Goal: Task Accomplishment & Management: Complete application form

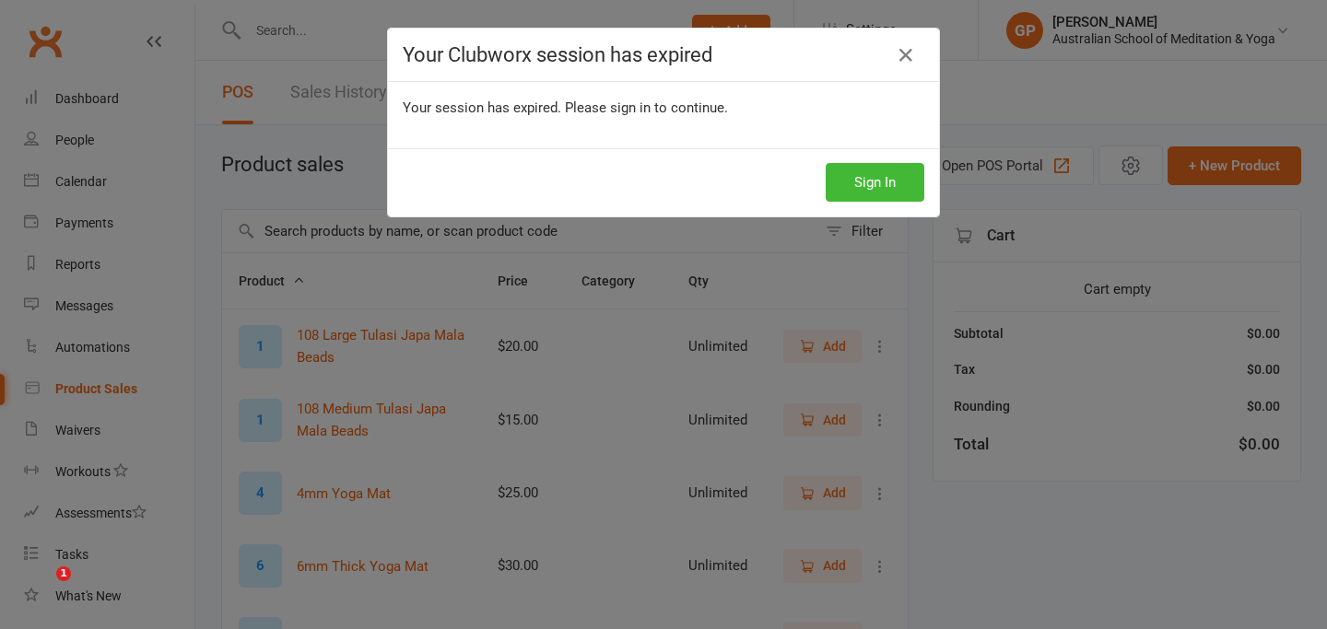
select select "50"
click at [877, 173] on button "Sign In" at bounding box center [874, 182] width 99 height 39
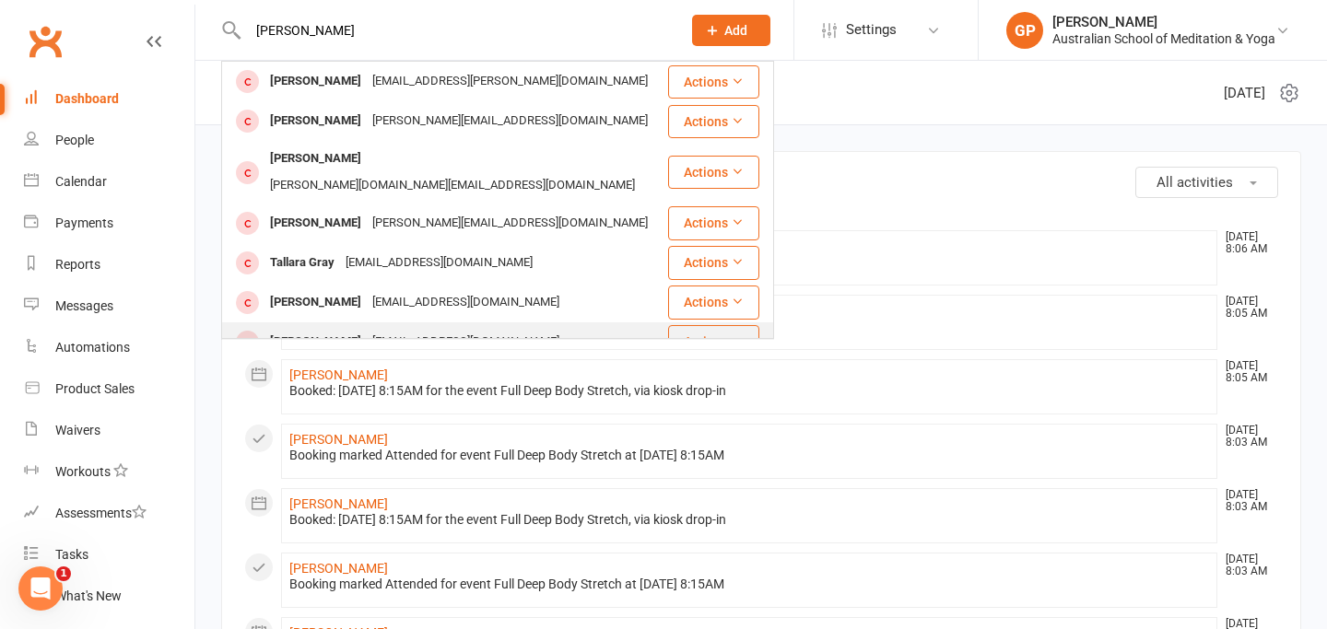
type input "TARA ray"
click at [322, 329] on div "Tara Royali" at bounding box center [315, 342] width 102 height 27
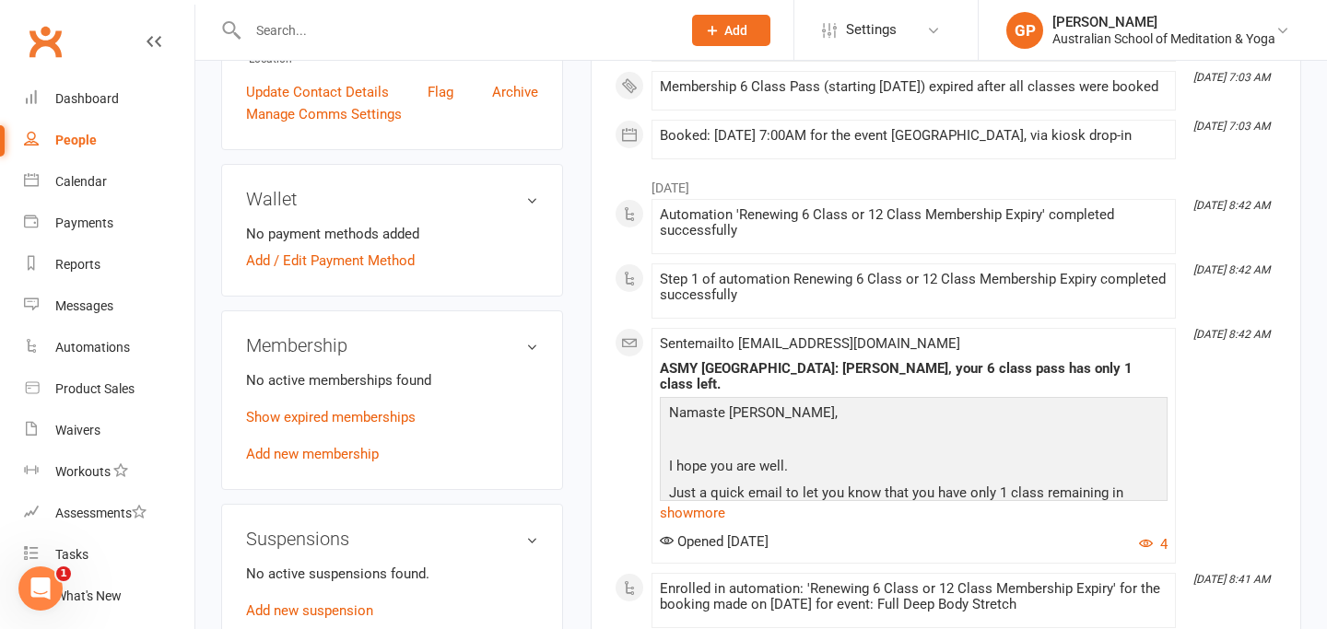
scroll to position [508, 0]
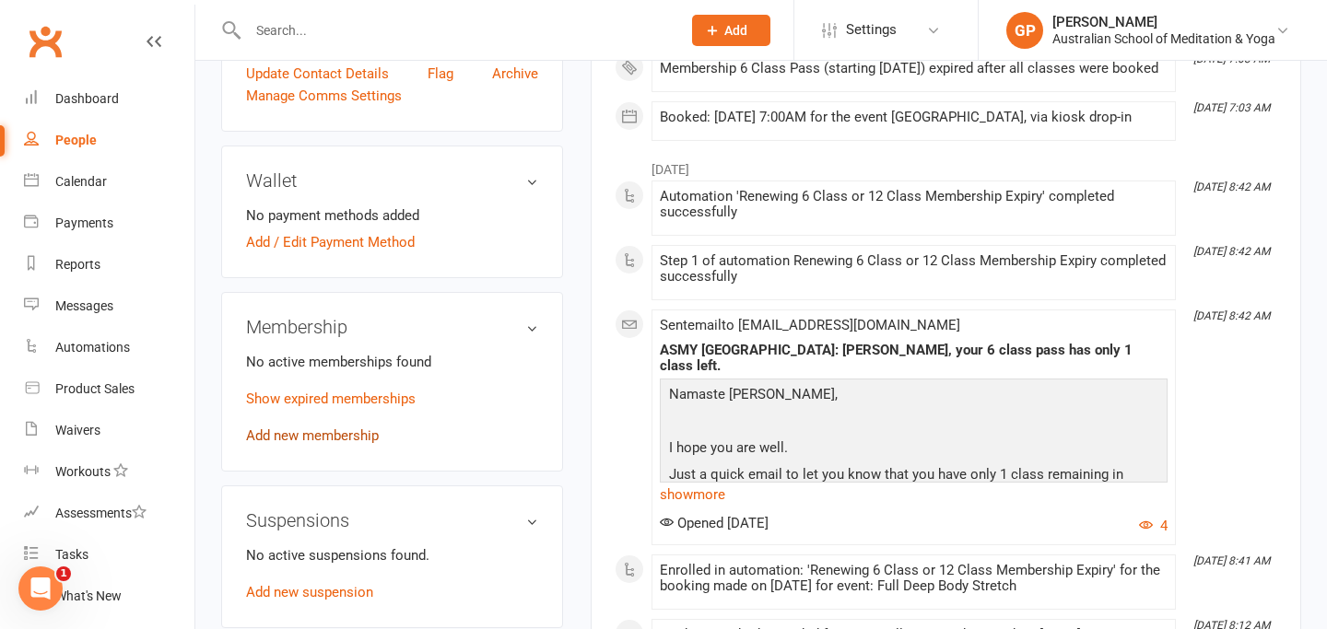
click at [355, 434] on link "Add new membership" at bounding box center [312, 435] width 133 height 17
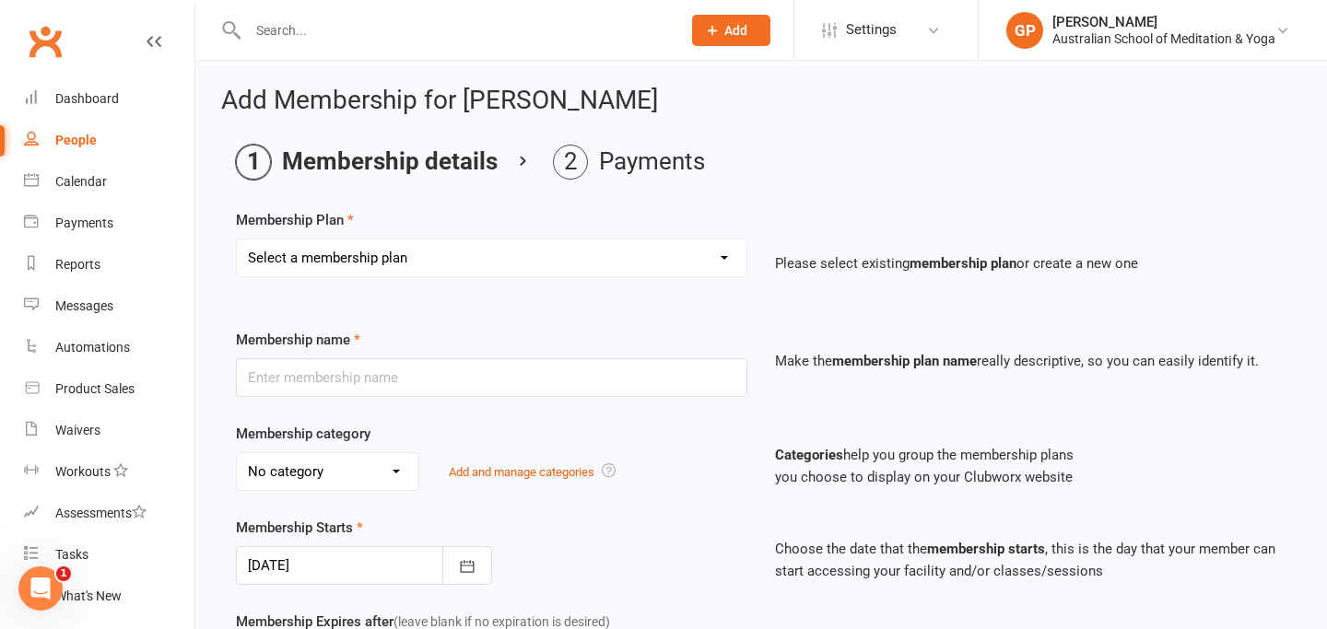
click at [438, 263] on select "Select a membership plan Create new Membership Plan Intro: Unlimited 1 Month Me…" at bounding box center [491, 258] width 509 height 37
select select "5"
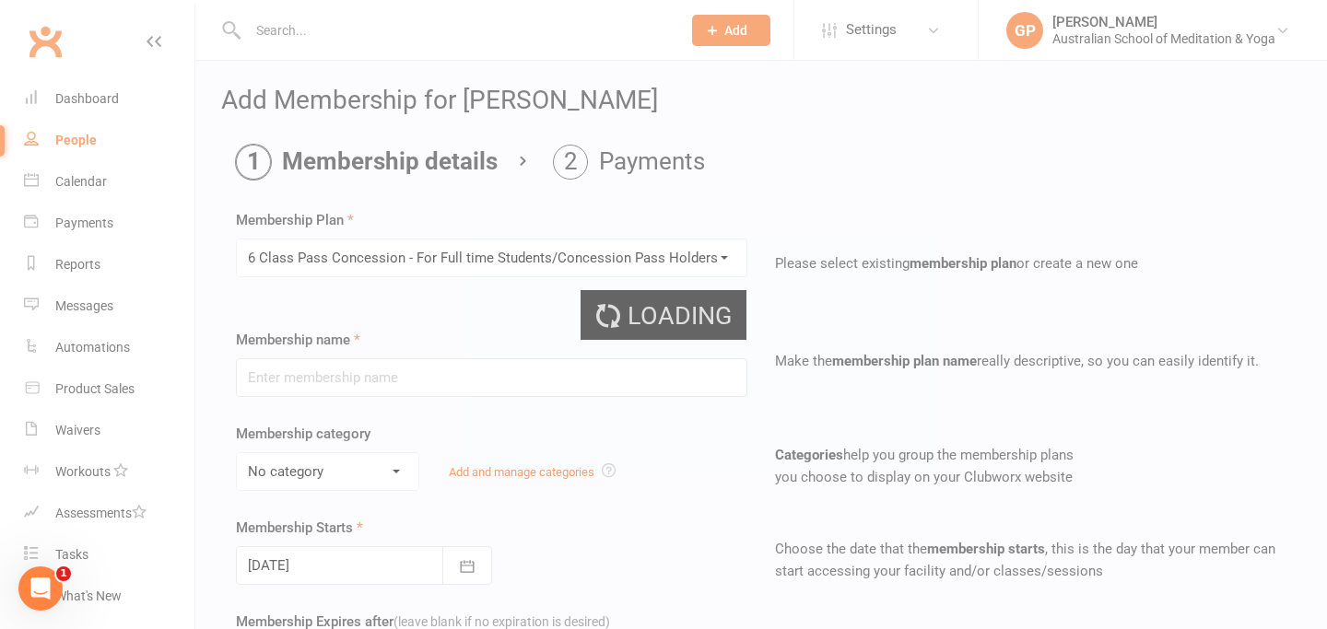
type input "6 Class Pass Concession - For Full time Students/Concession Pass Holders Only."
select select "5"
type input "3"
select select "2"
type input "6"
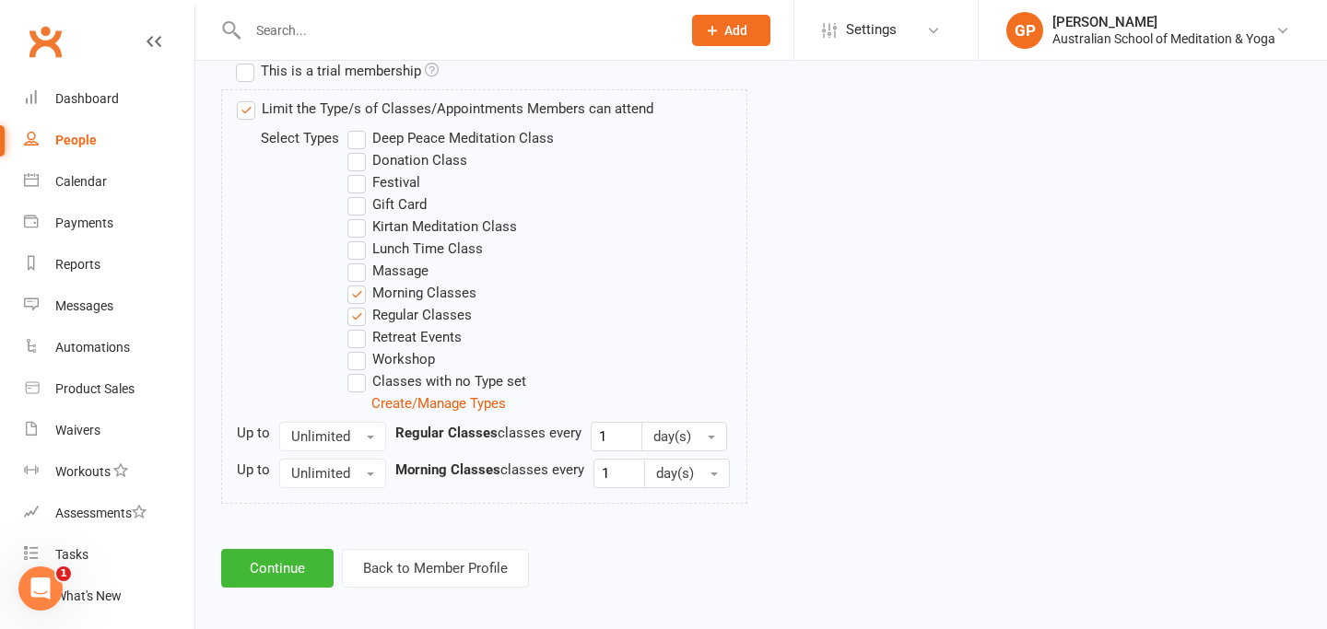
scroll to position [912, 0]
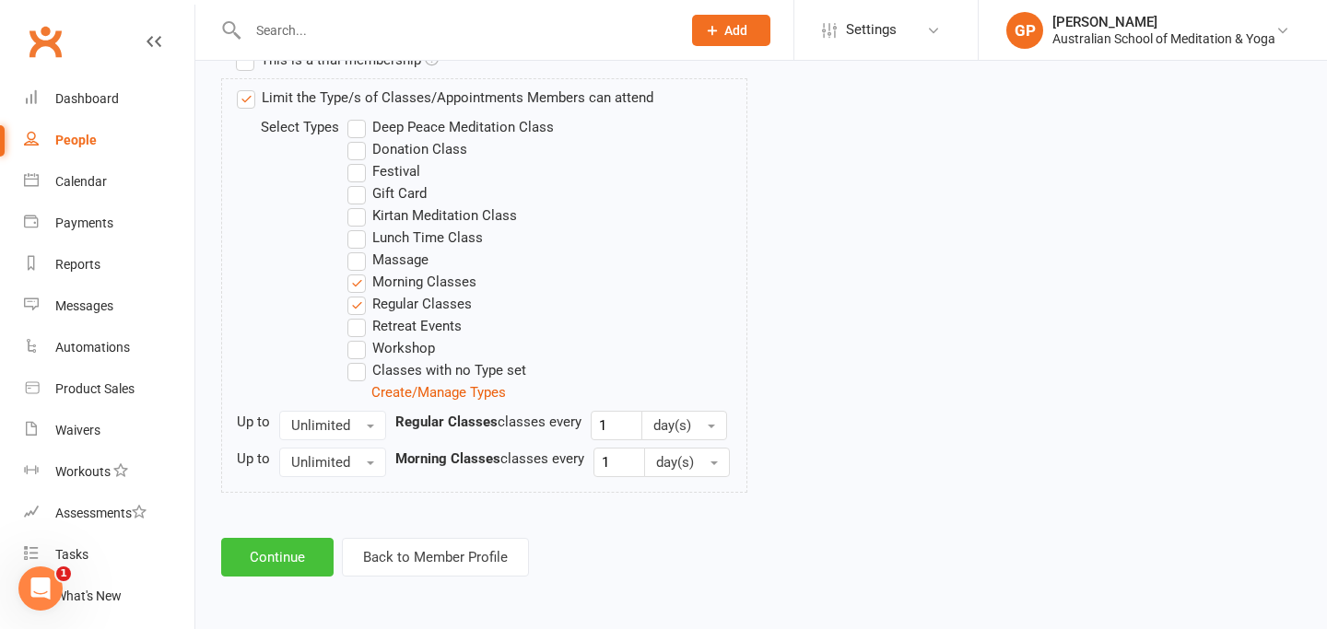
click at [314, 550] on button "Continue" at bounding box center [277, 557] width 112 height 39
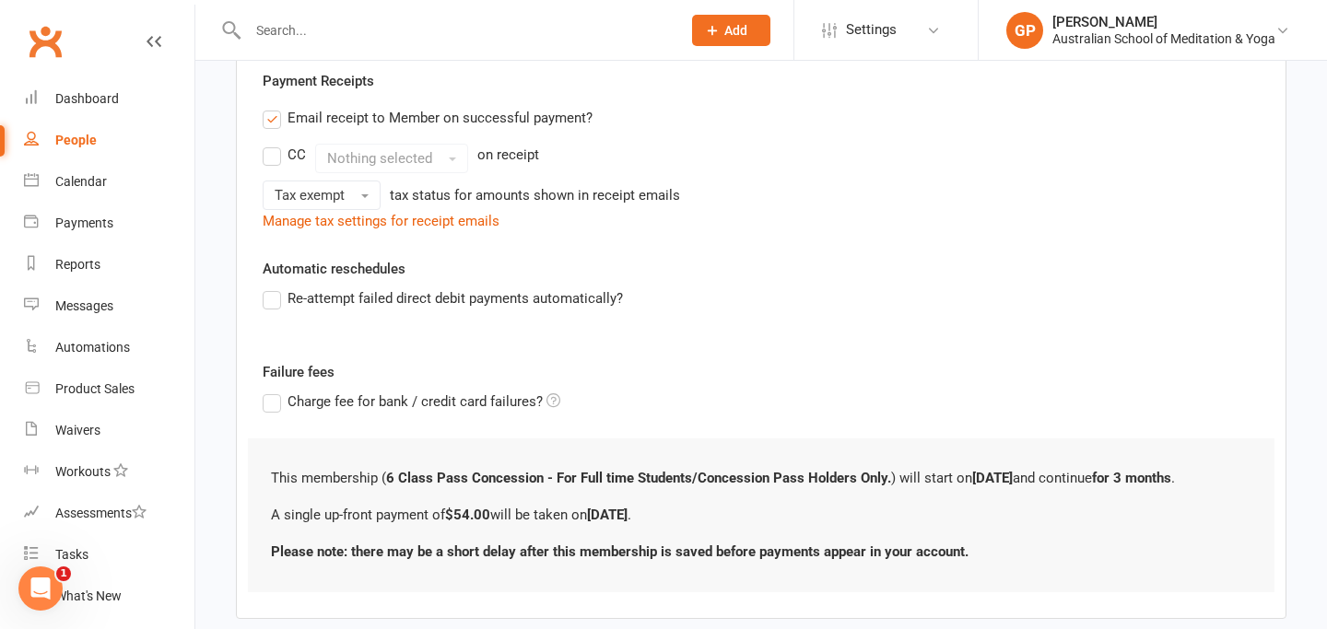
scroll to position [448, 0]
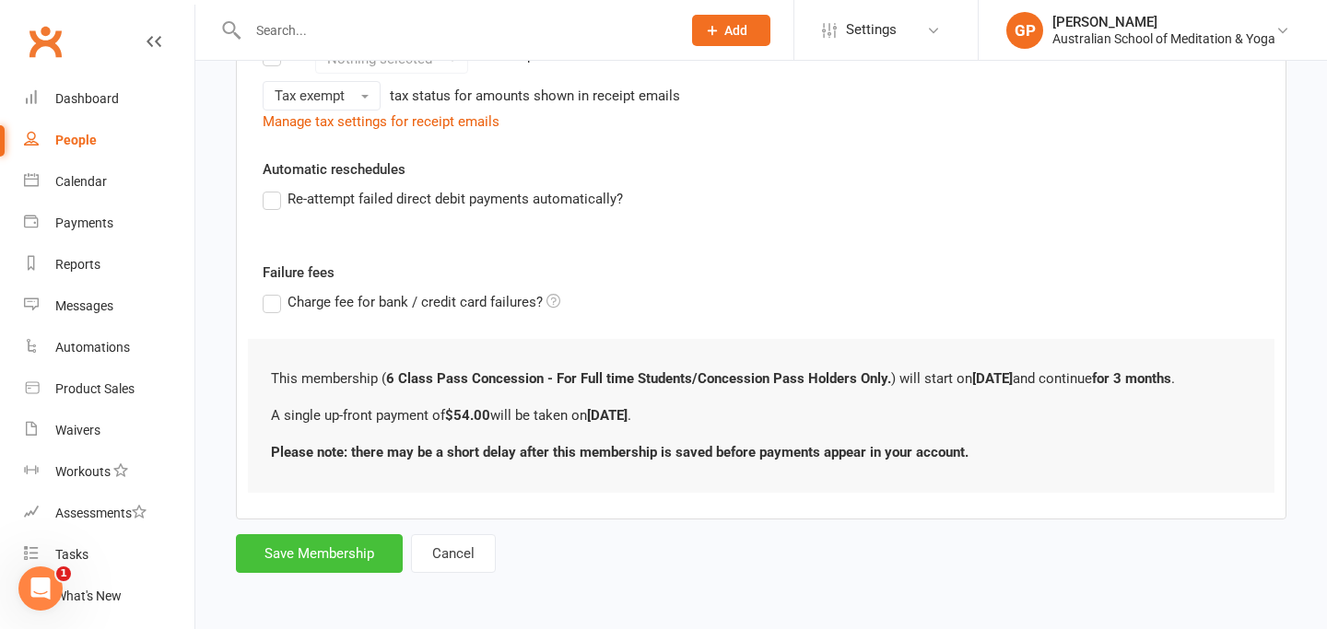
click at [355, 546] on button "Save Membership" at bounding box center [319, 553] width 167 height 39
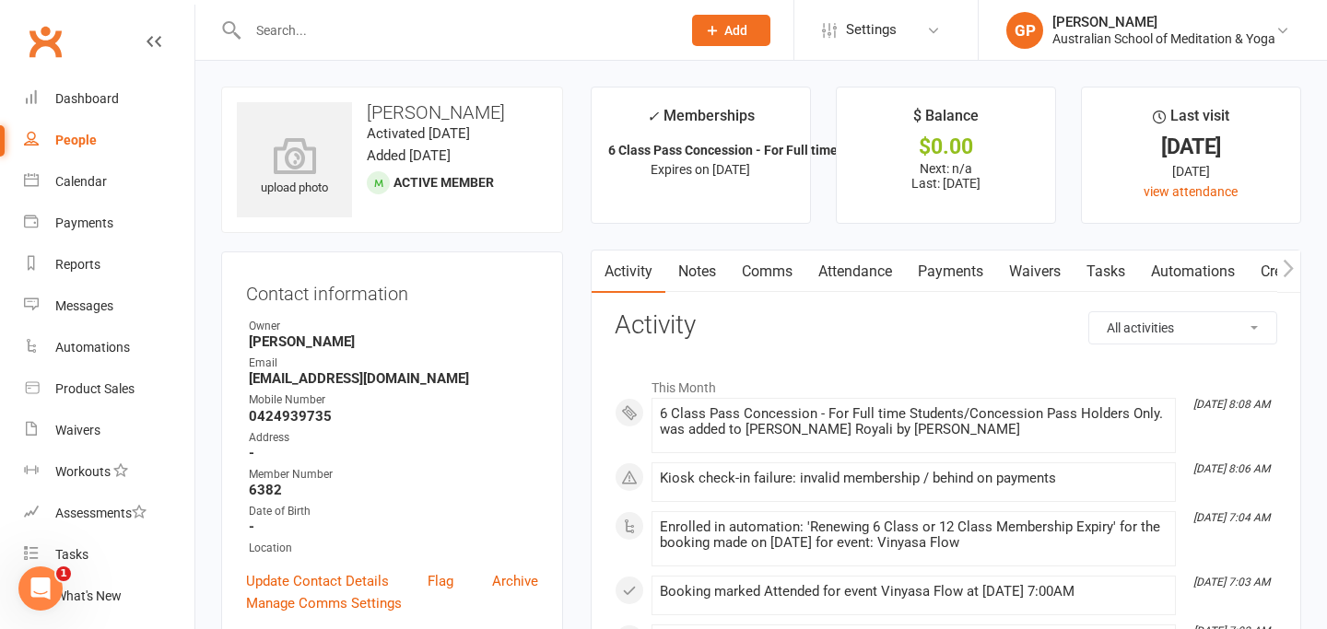
click at [404, 37] on input "text" at bounding box center [455, 31] width 426 height 26
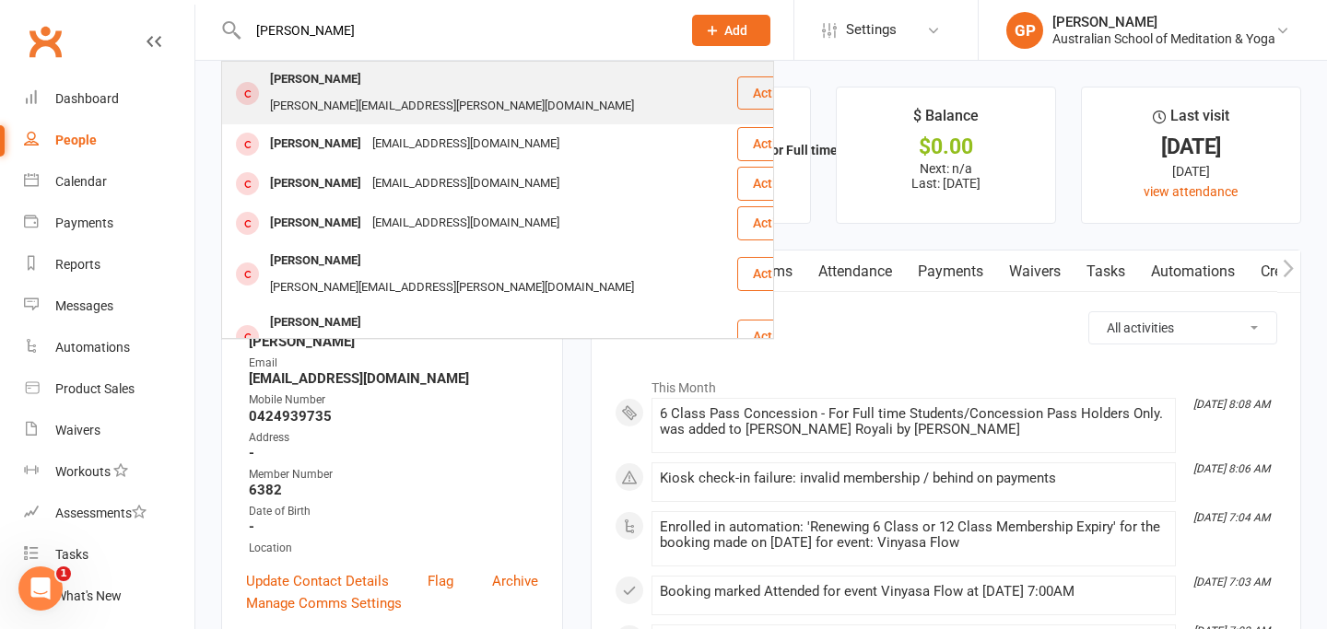
type input "david robert"
click at [334, 75] on div "david Roberts" at bounding box center [315, 79] width 102 height 27
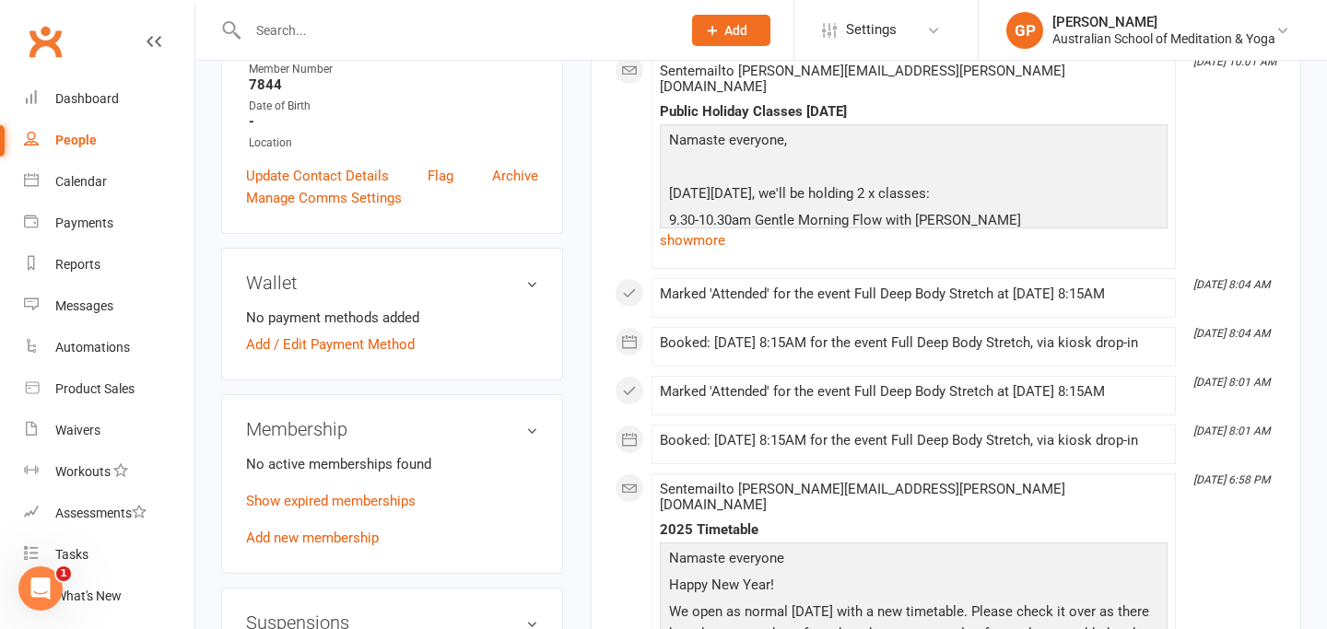
scroll to position [421, 0]
click at [325, 531] on link "Add new membership" at bounding box center [312, 539] width 133 height 17
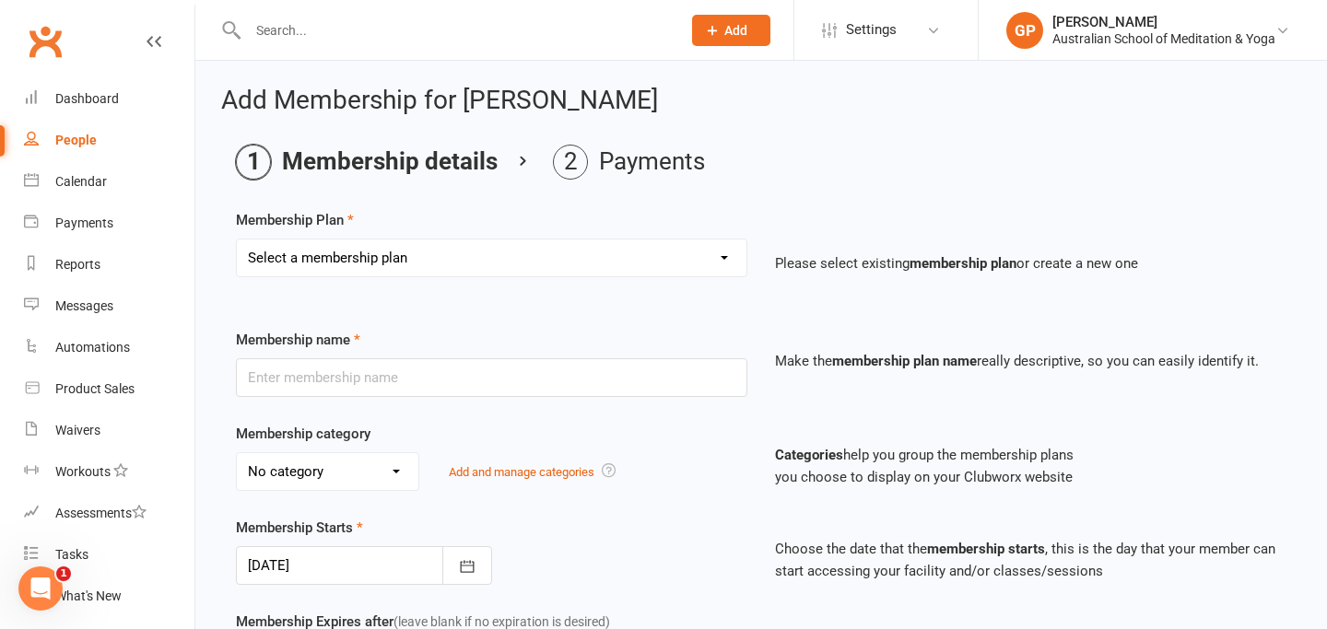
click at [568, 267] on select "Select a membership plan Create new Membership Plan Intro: Unlimited 1 Month Me…" at bounding box center [491, 258] width 509 height 37
select select "4"
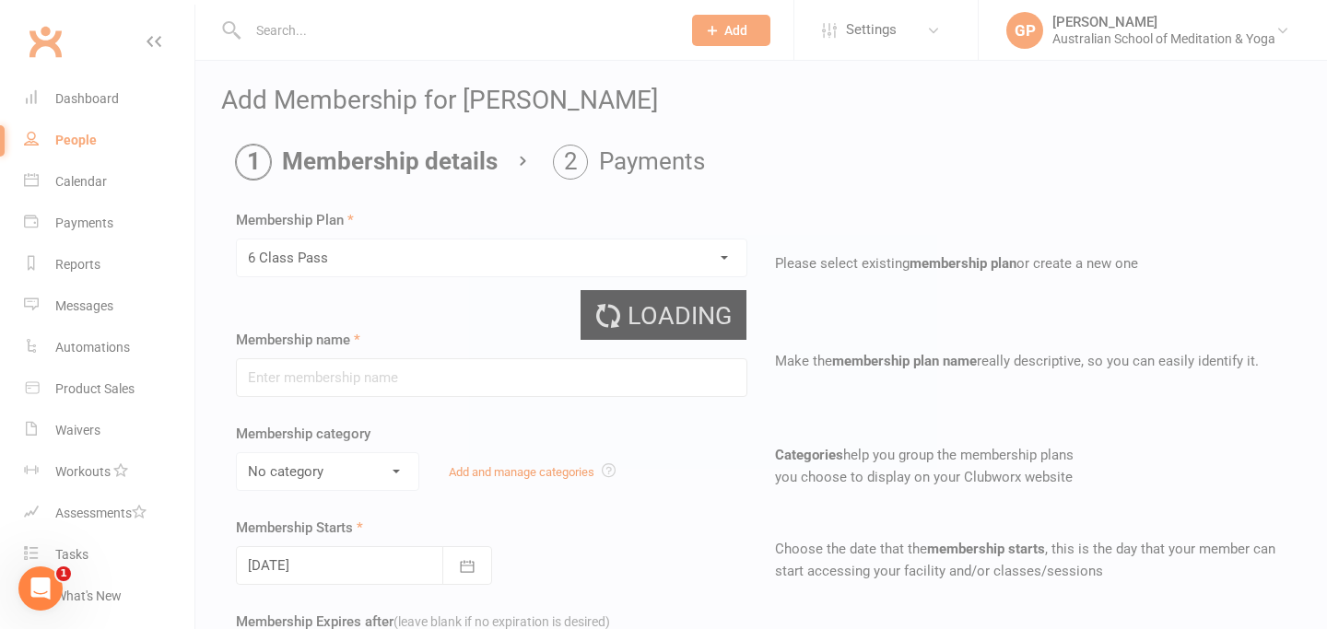
type input "6 Class Pass"
select select "5"
type input "3"
select select "2"
type input "6"
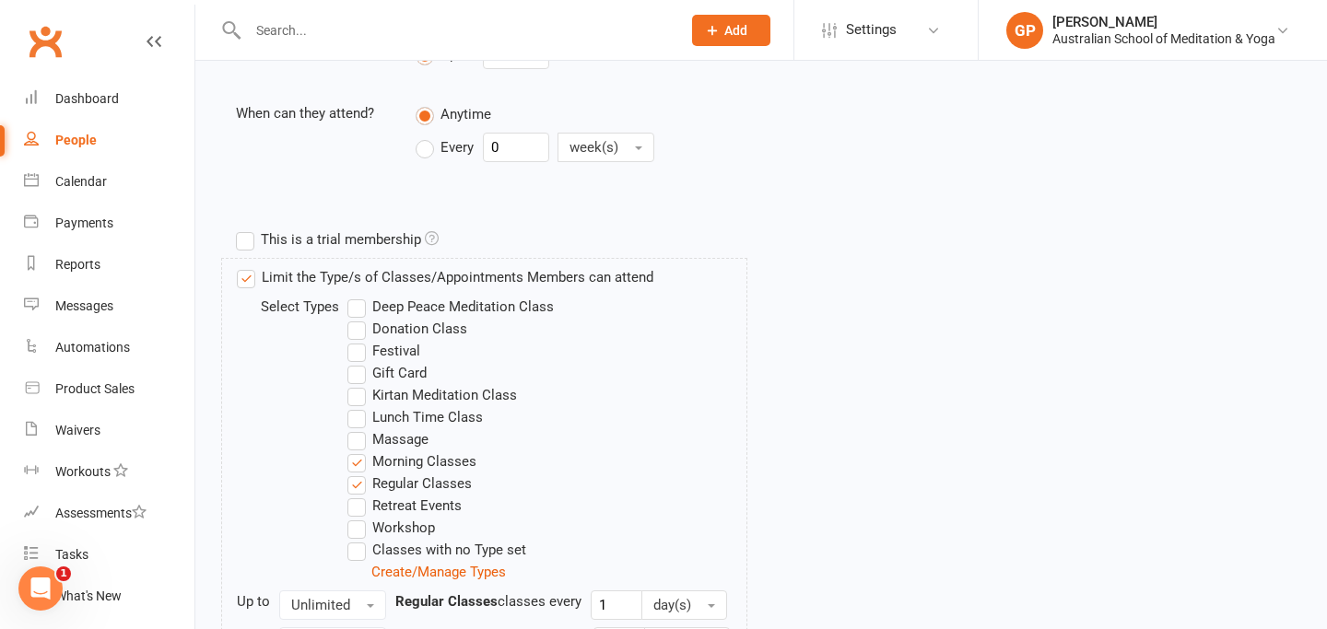
scroll to position [912, 0]
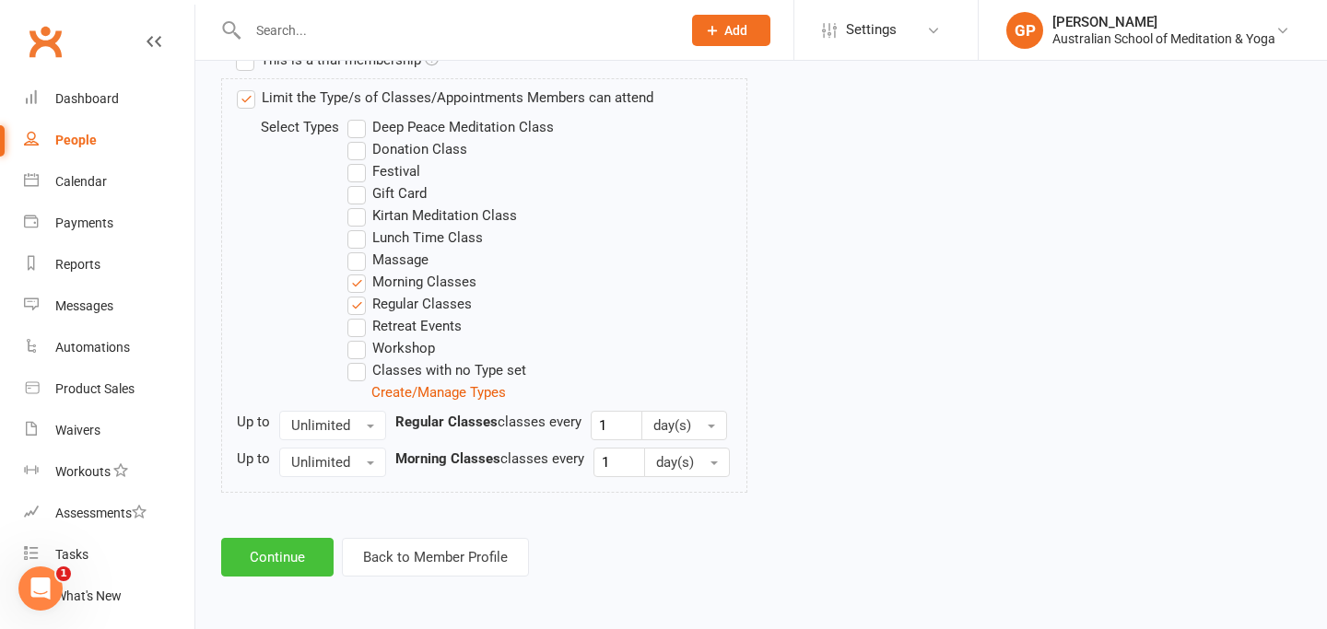
click at [287, 552] on button "Continue" at bounding box center [277, 557] width 112 height 39
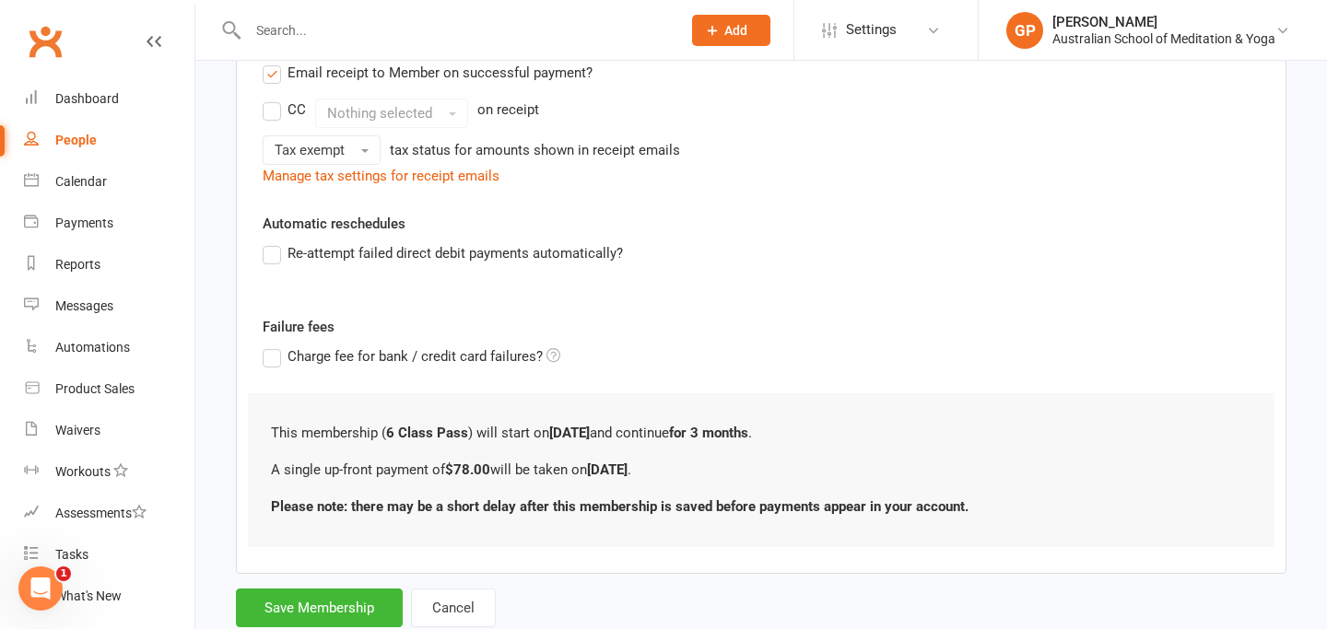
scroll to position [448, 0]
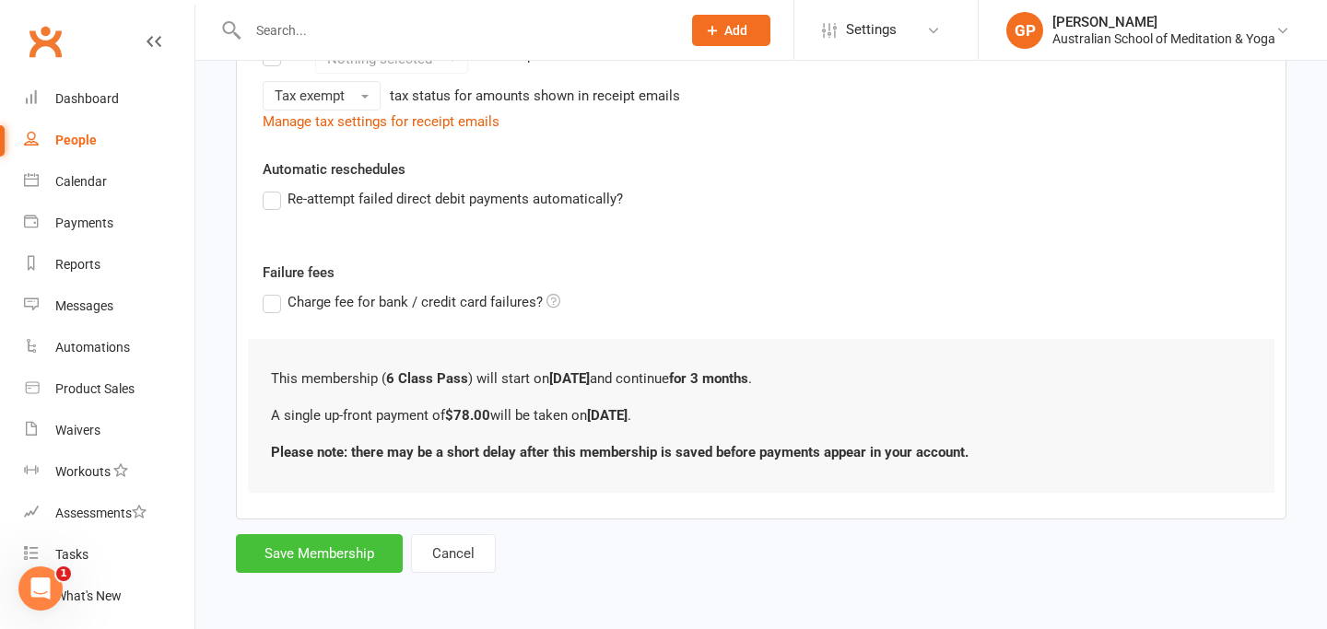
click at [357, 547] on button "Save Membership" at bounding box center [319, 553] width 167 height 39
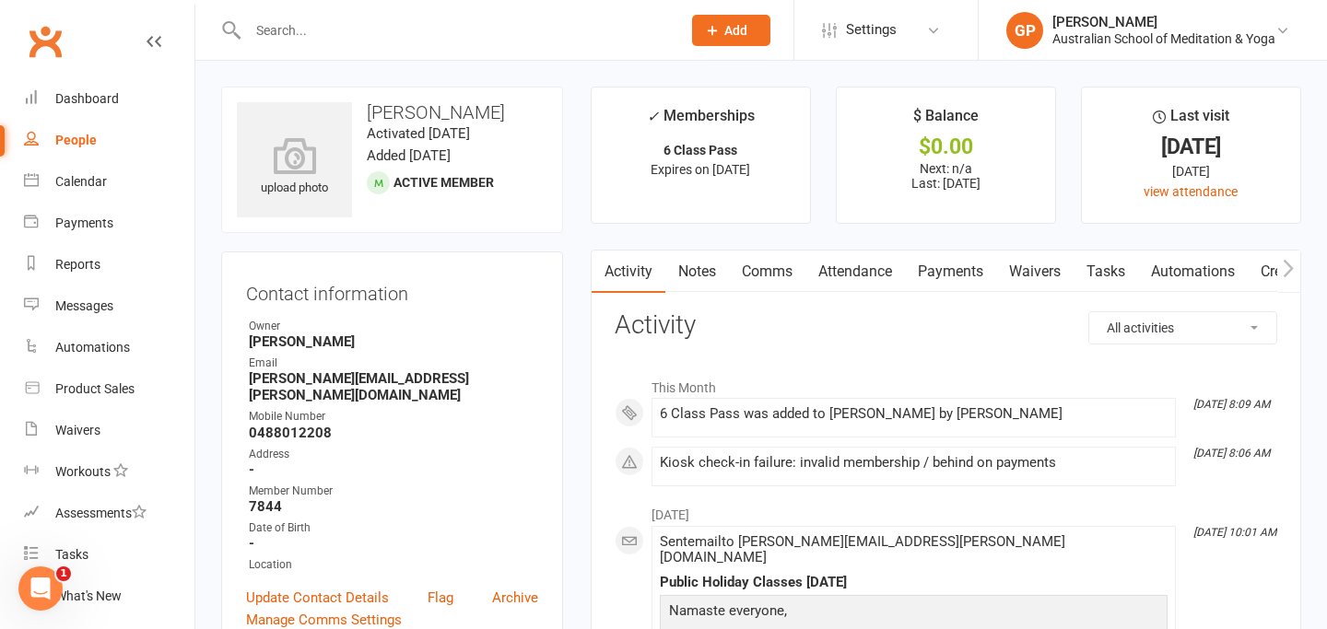
click at [292, 36] on input "text" at bounding box center [455, 31] width 426 height 26
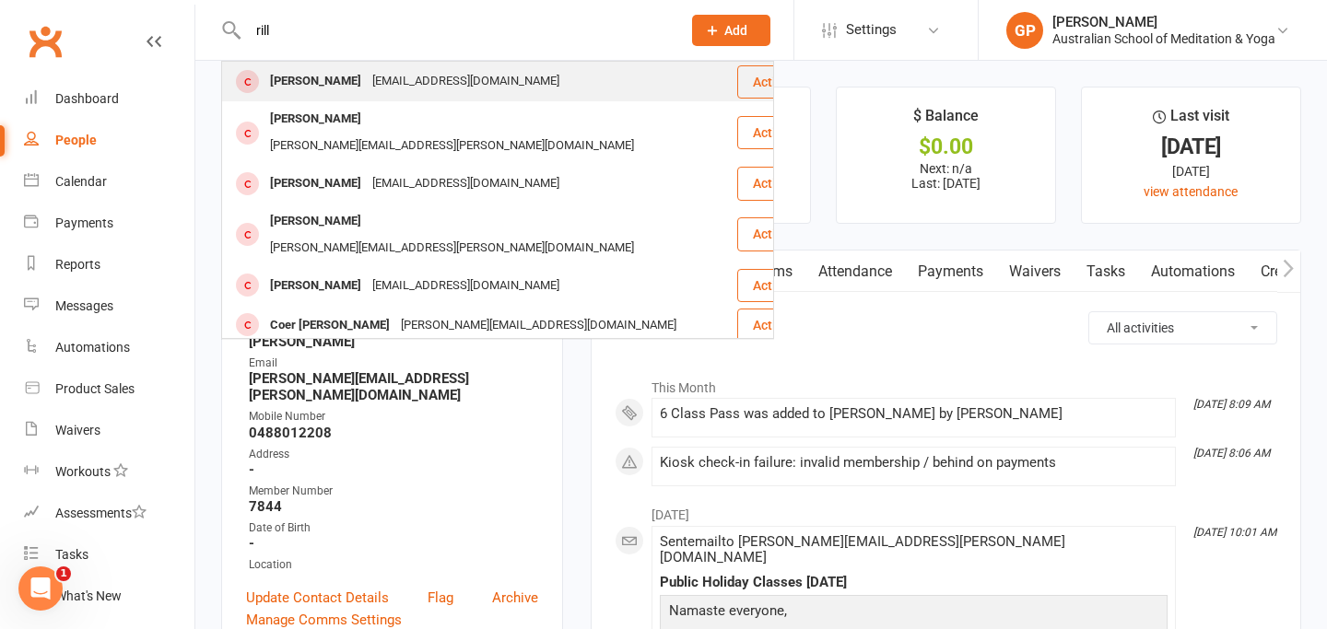
type input "rill"
click at [297, 81] on div "Rill Kelly" at bounding box center [315, 81] width 102 height 27
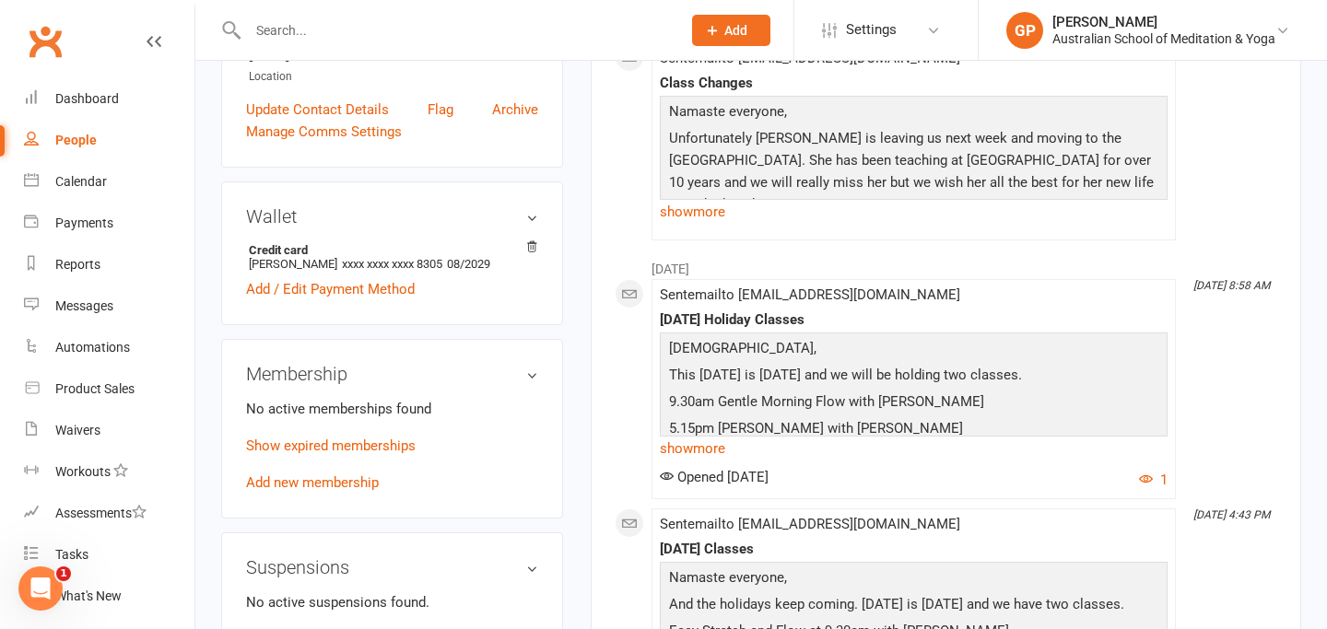
scroll to position [456, 0]
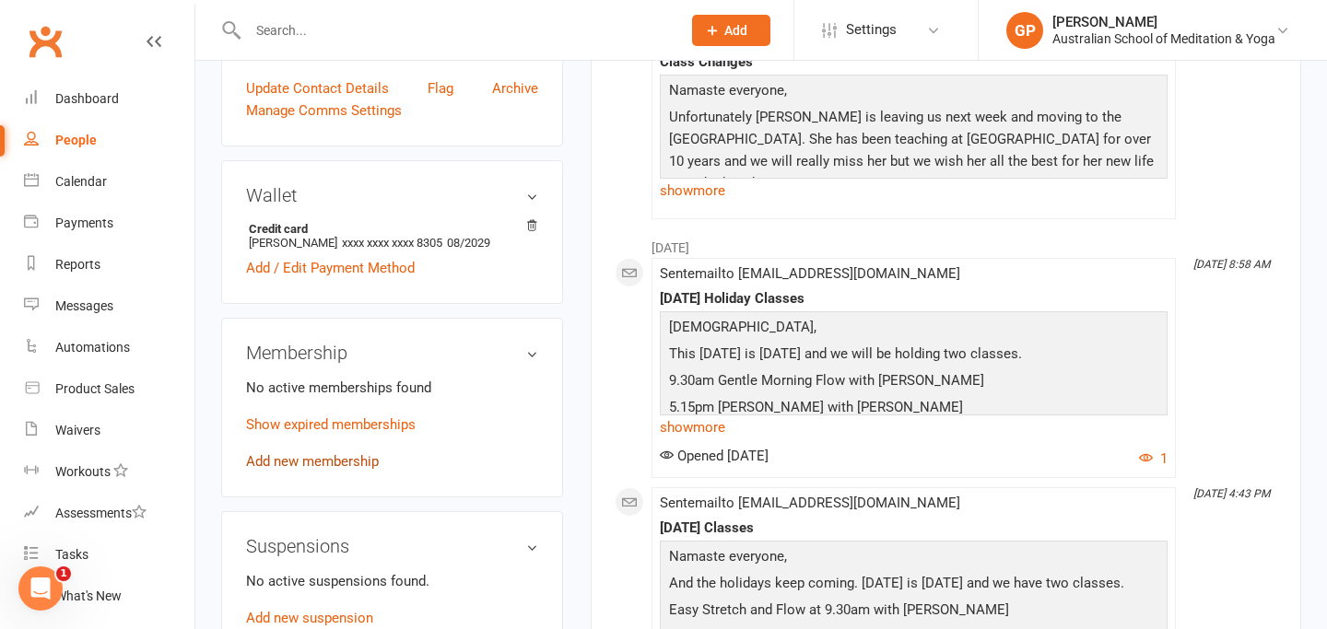
click at [335, 467] on link "Add new membership" at bounding box center [312, 461] width 133 height 17
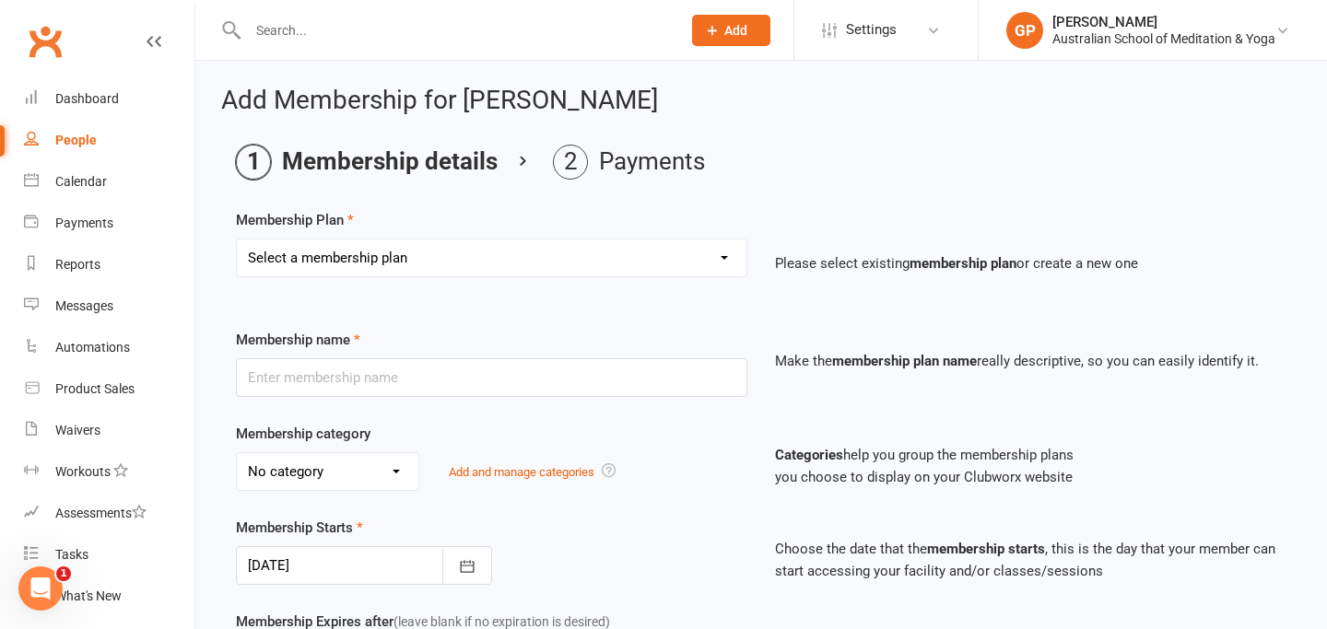
click at [407, 264] on select "Select a membership plan Create new Membership Plan Intro: Unlimited 1 Month Me…" at bounding box center [491, 258] width 509 height 37
select select "4"
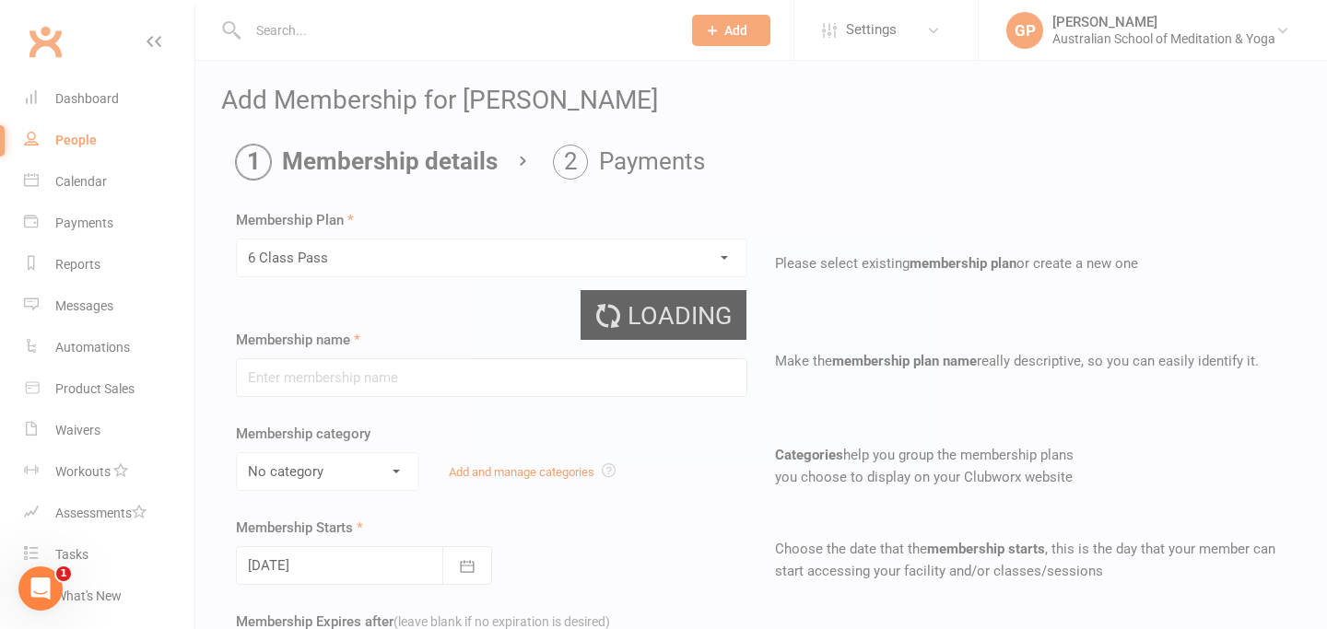
type input "6 Class Pass"
select select "5"
type input "3"
select select "2"
type input "6"
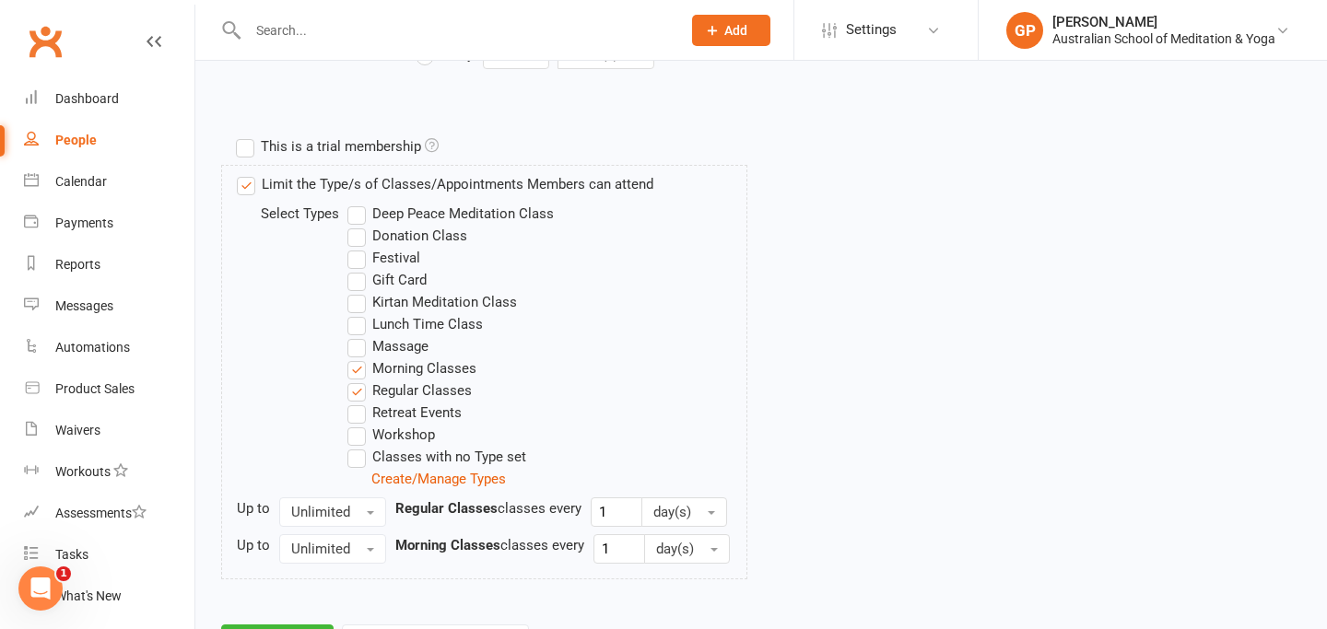
scroll to position [912, 0]
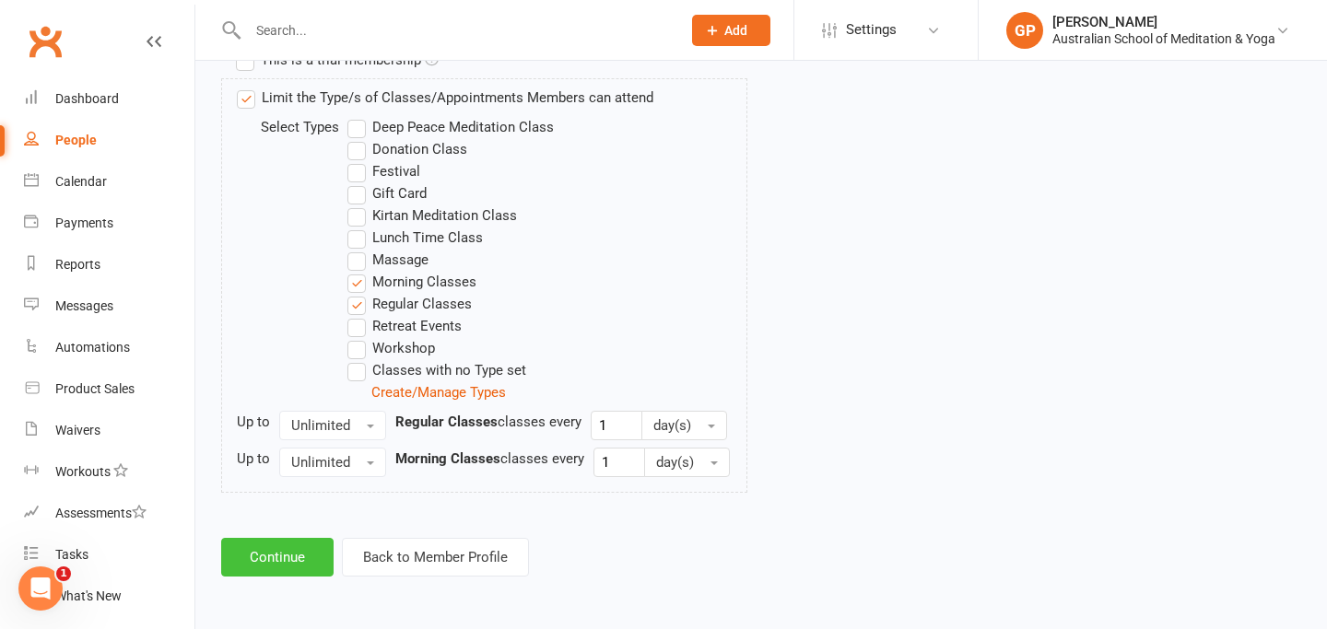
click at [286, 551] on button "Continue" at bounding box center [277, 557] width 112 height 39
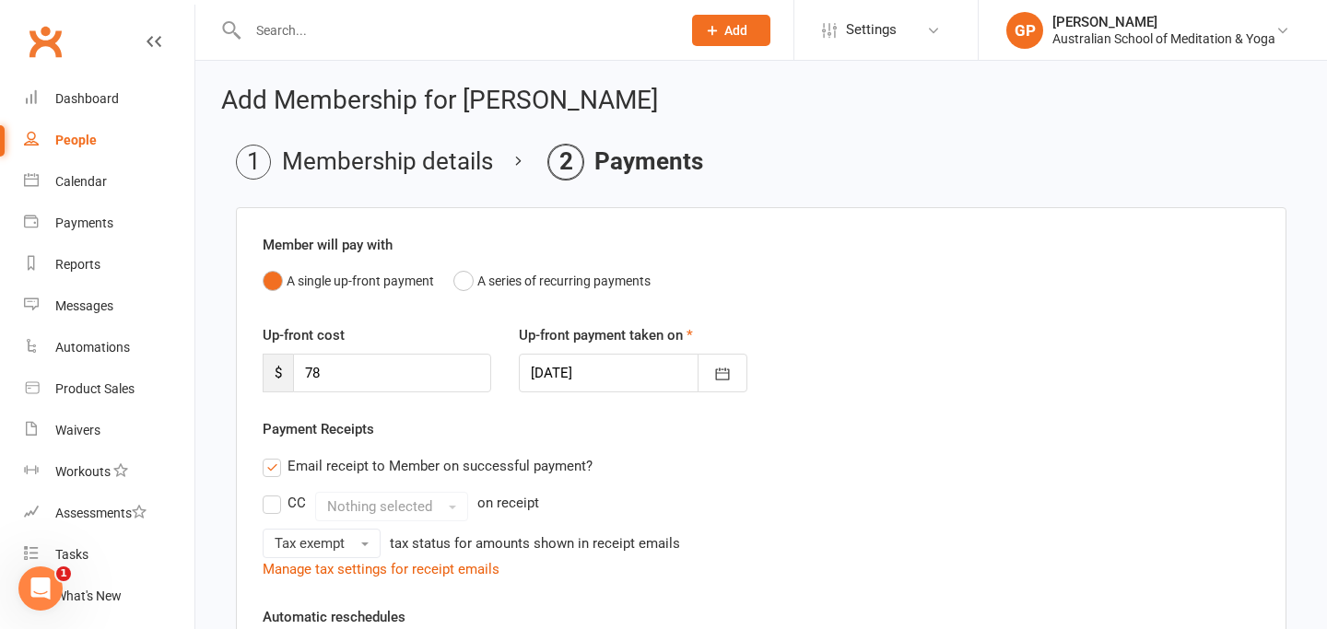
scroll to position [448, 0]
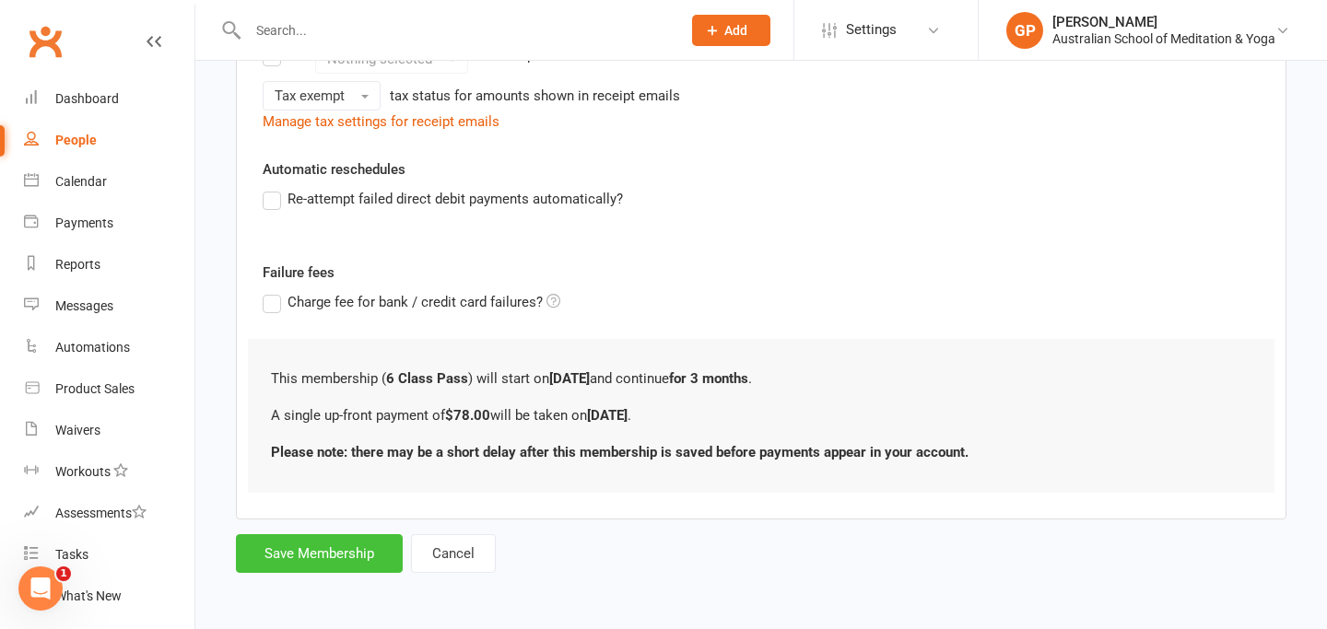
click at [288, 549] on button "Save Membership" at bounding box center [319, 553] width 167 height 39
